Goal: Task Accomplishment & Management: Manage account settings

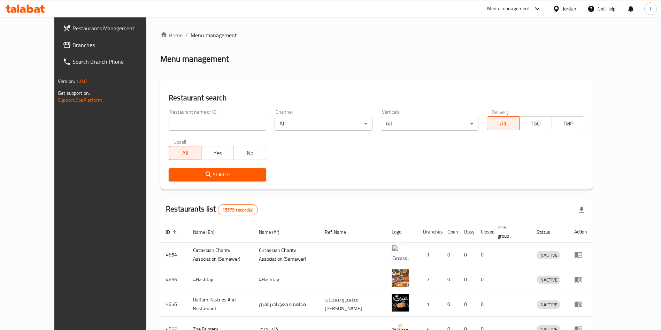
click at [223, 125] on input "search" at bounding box center [218, 124] width 98 height 14
type input "غماس"
click button "Search" at bounding box center [218, 174] width 98 height 13
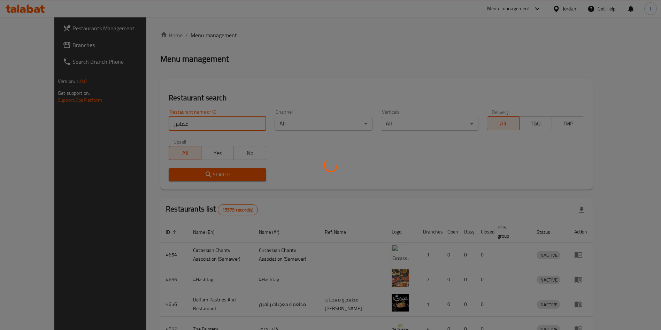
click button "Search" at bounding box center [218, 174] width 98 height 13
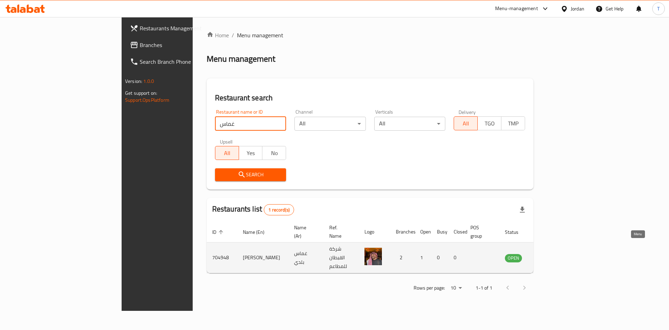
click at [550, 254] on icon "enhanced table" at bounding box center [545, 258] width 8 height 8
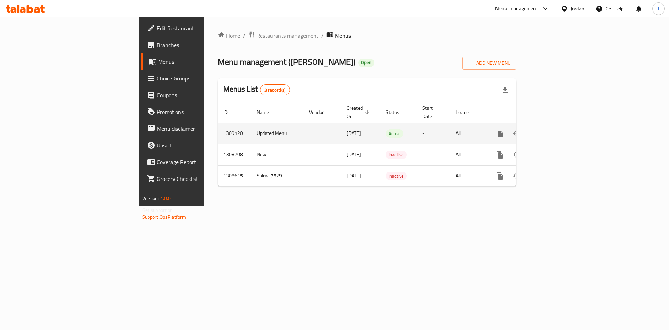
click at [554, 129] on icon "enhanced table" at bounding box center [550, 133] width 8 height 8
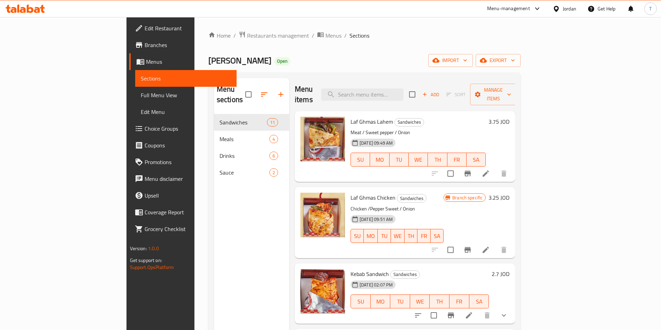
click at [145, 29] on span "Edit Restaurant" at bounding box center [188, 28] width 87 height 8
